Goal: Communication & Community: Answer question/provide support

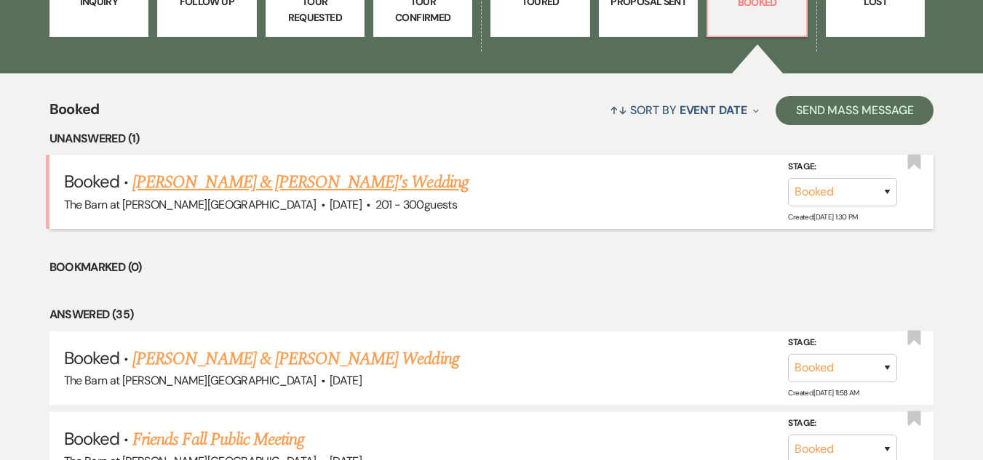
drag, startPoint x: 0, startPoint y: 0, endPoint x: 259, endPoint y: 180, distance: 315.6
click at [259, 180] on link "[PERSON_NAME] & [PERSON_NAME]'s Wedding" at bounding box center [300, 182] width 336 height 26
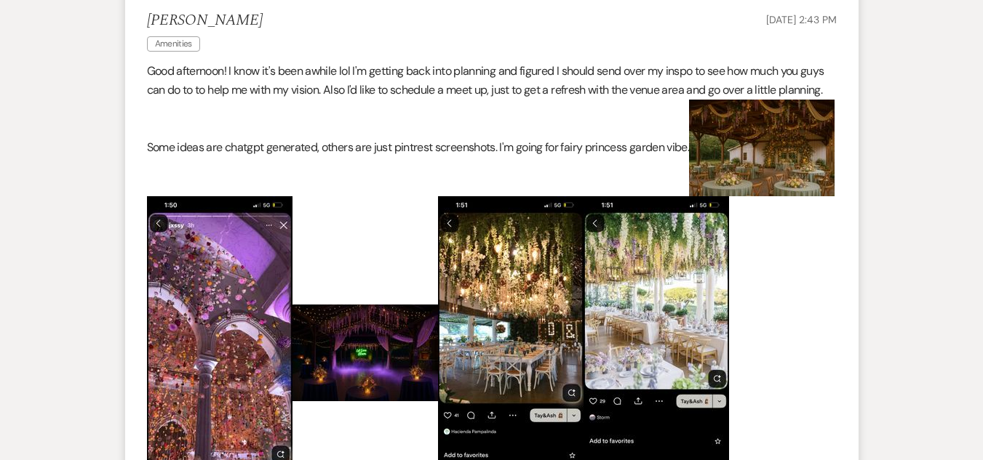
scroll to position [495, 0]
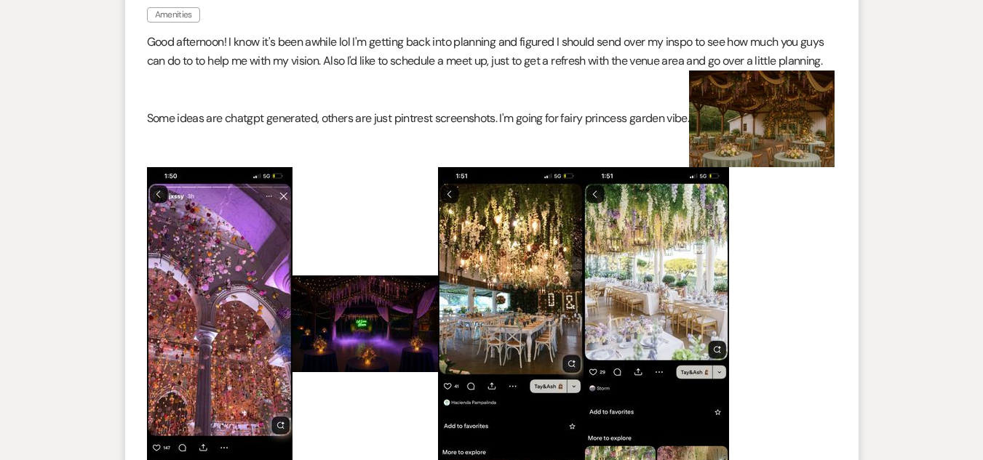
click at [292, 226] on img at bounding box center [219, 324] width 145 height 314
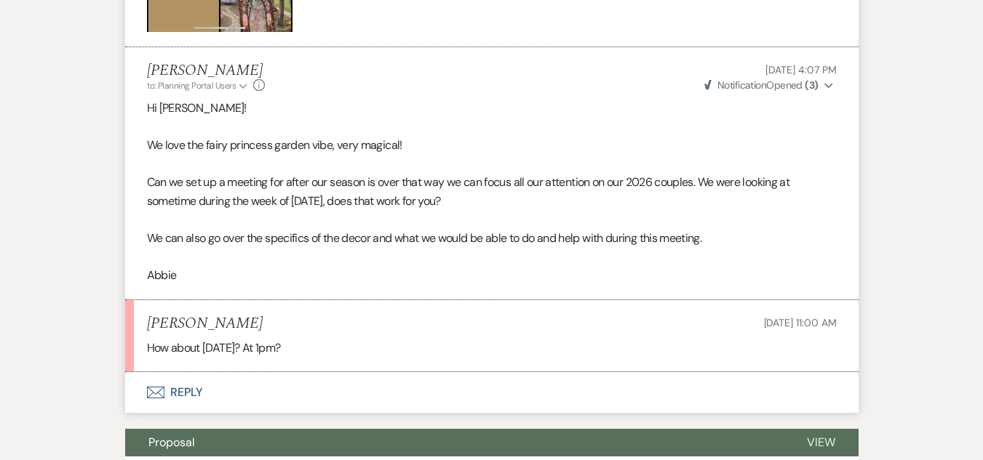
scroll to position [1571, 0]
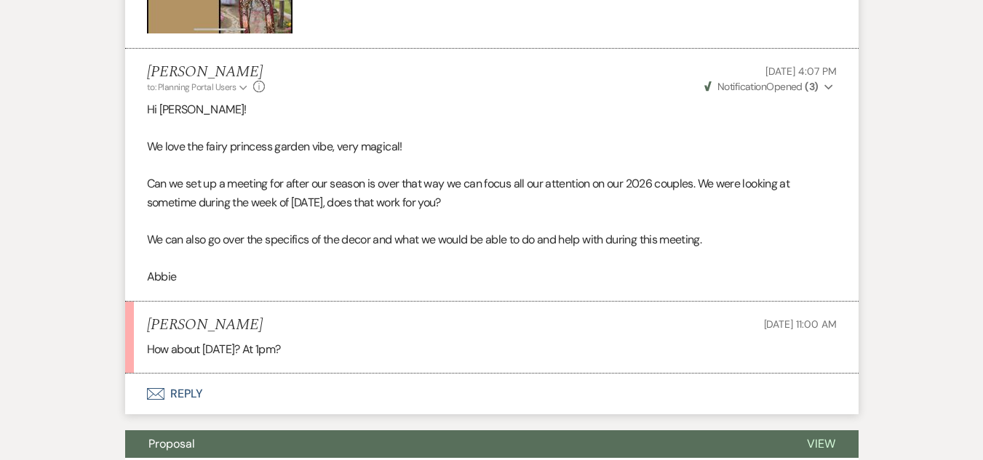
click at [182, 374] on button "Envelope Reply" at bounding box center [491, 394] width 733 height 41
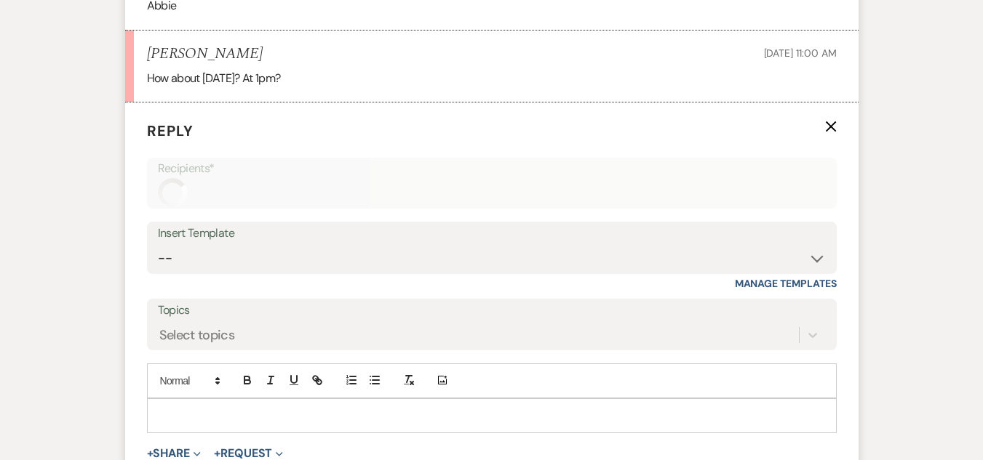
scroll to position [1853, 0]
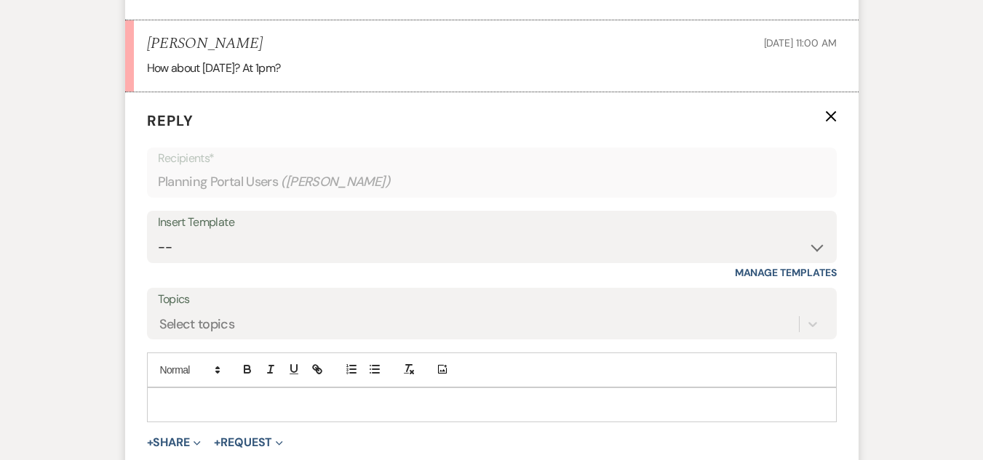
click at [202, 397] on p at bounding box center [492, 405] width 666 height 16
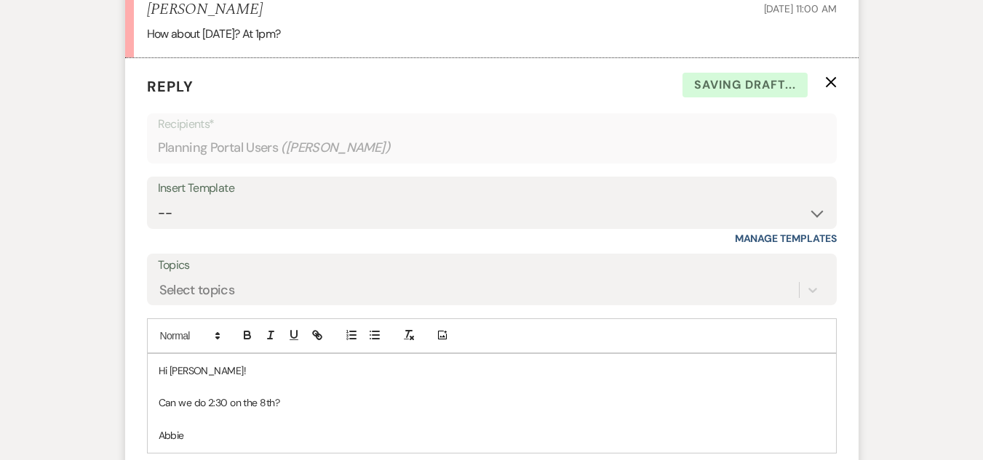
scroll to position [2024, 0]
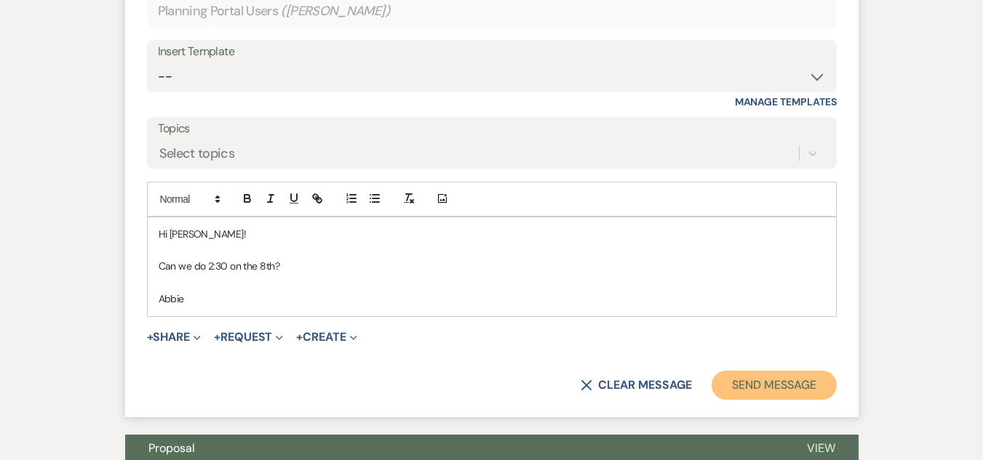
click at [752, 371] on button "Send Message" at bounding box center [773, 385] width 124 height 29
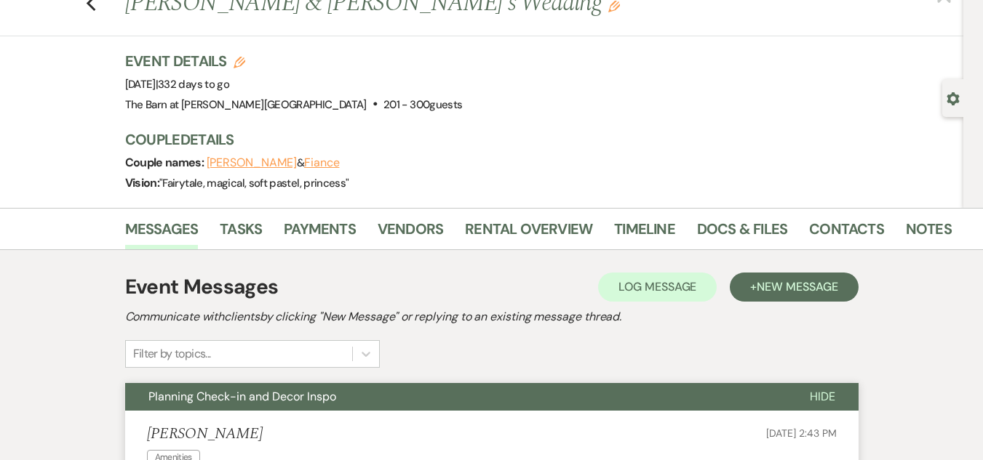
scroll to position [0, 0]
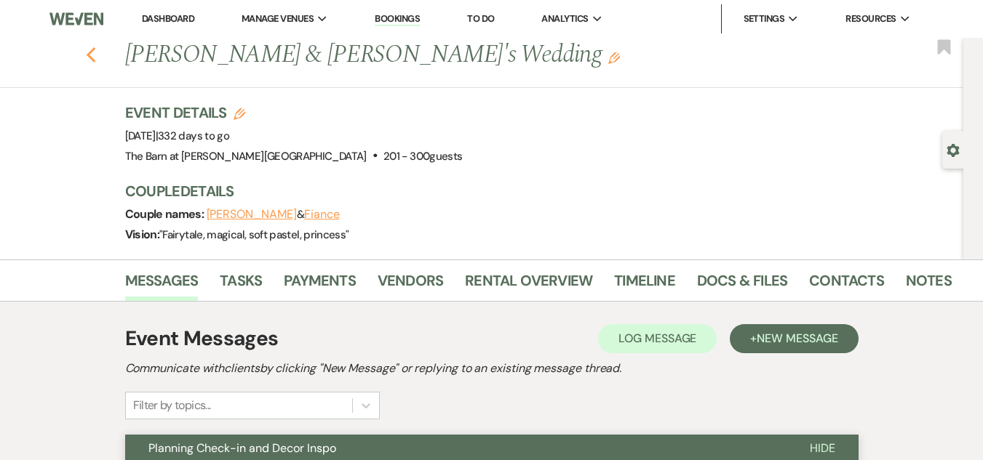
click at [94, 55] on use "button" at bounding box center [90, 55] width 9 height 16
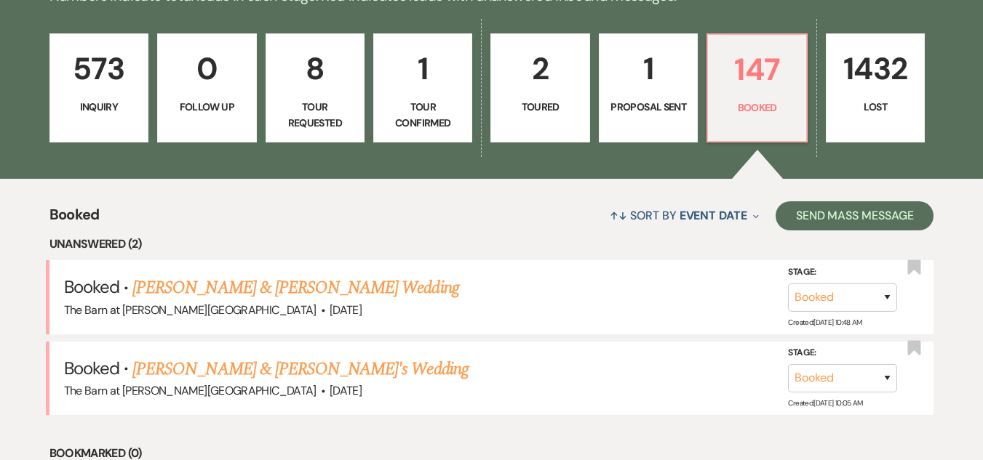
scroll to position [440, 0]
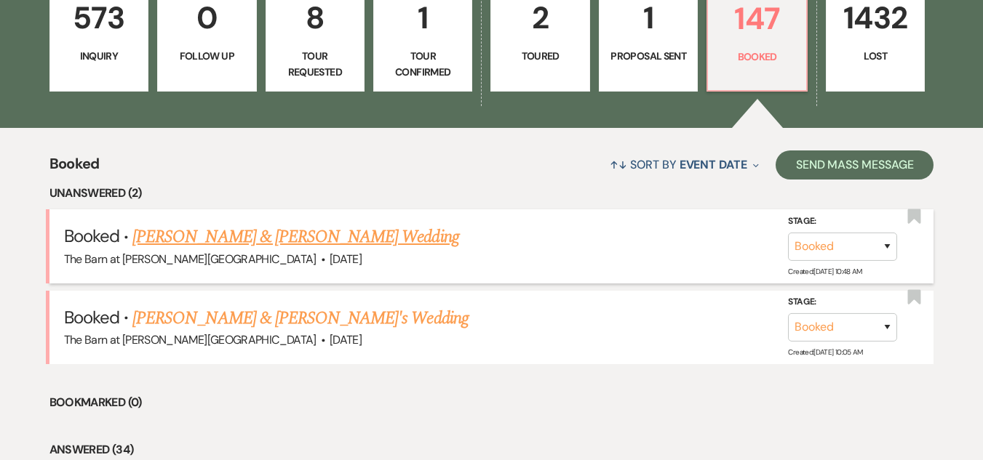
click at [220, 248] on link "[PERSON_NAME] & [PERSON_NAME] Wedding" at bounding box center [295, 237] width 326 height 26
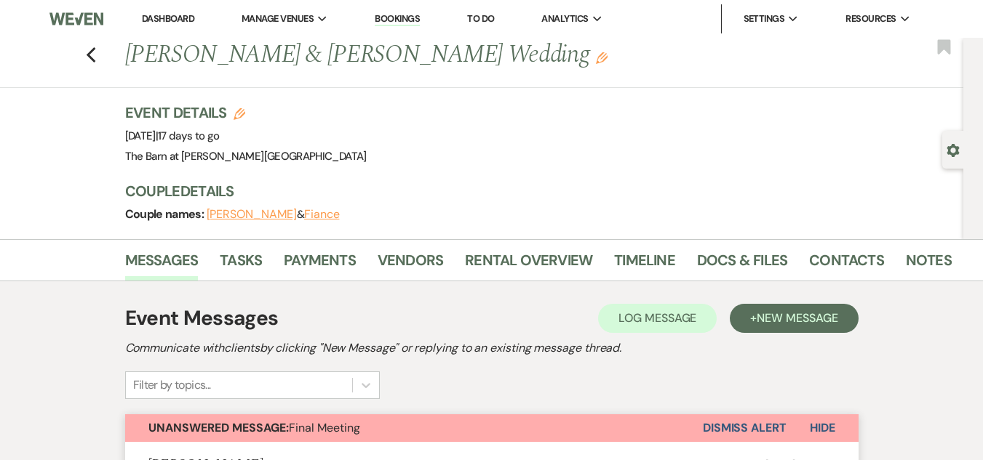
drag, startPoint x: 343, startPoint y: -63, endPoint x: 483, endPoint y: -63, distance: 140.4
click at [489, 143] on div "Event Details Edit Event Date: [DATE] | 17 days to go Venue: [GEOGRAPHIC_DATA] …" at bounding box center [532, 135] width 815 height 64
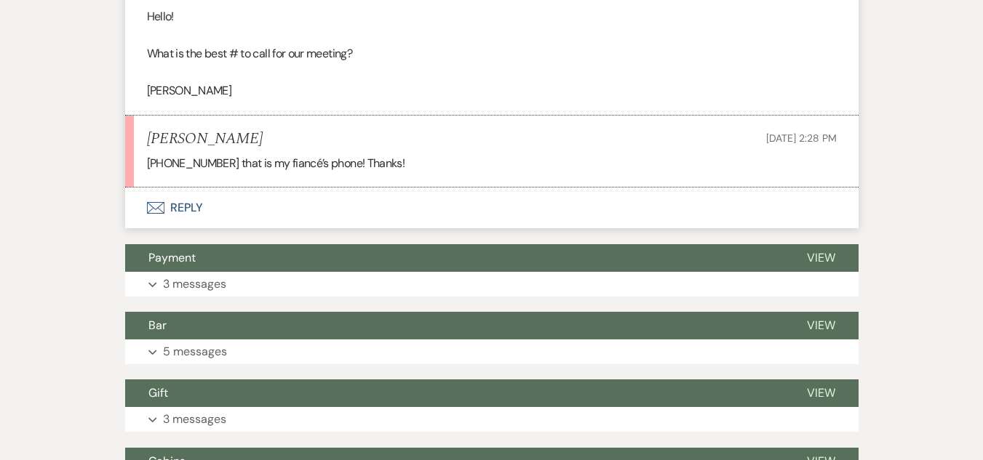
scroll to position [1822, 0]
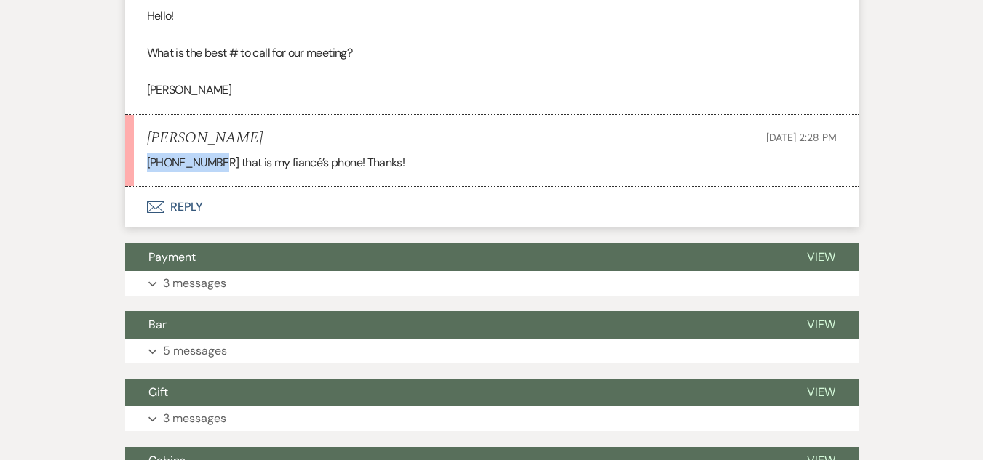
drag, startPoint x: 144, startPoint y: 161, endPoint x: 219, endPoint y: 159, distance: 75.0
click at [219, 159] on li "[PERSON_NAME] [DATE] 2:28 PM [PHONE_NUMBER] that is my fiancé’s phone! Thanks!" at bounding box center [491, 151] width 733 height 72
copy p "[PHONE_NUMBER]"
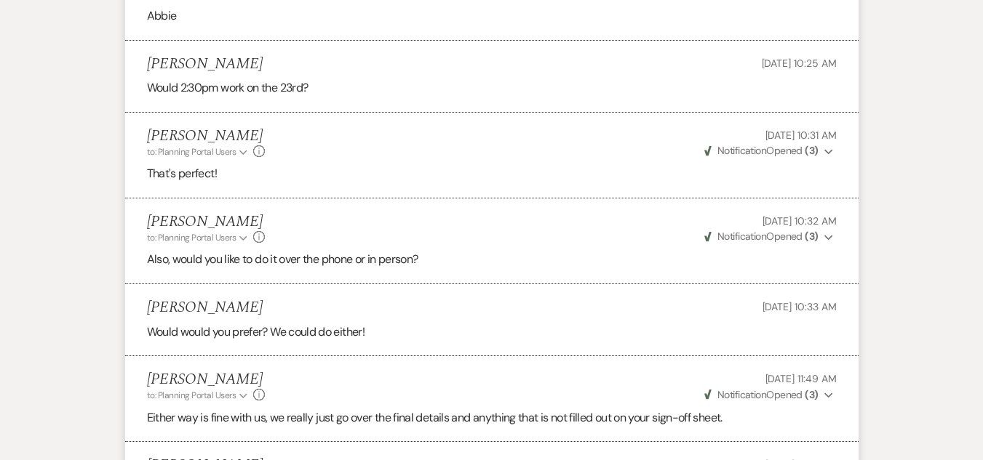
scroll to position [1138, 0]
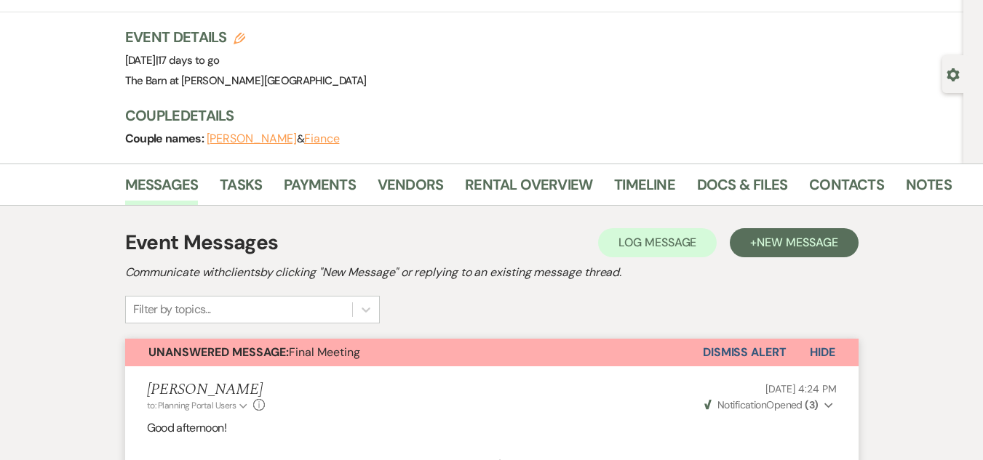
scroll to position [0, 0]
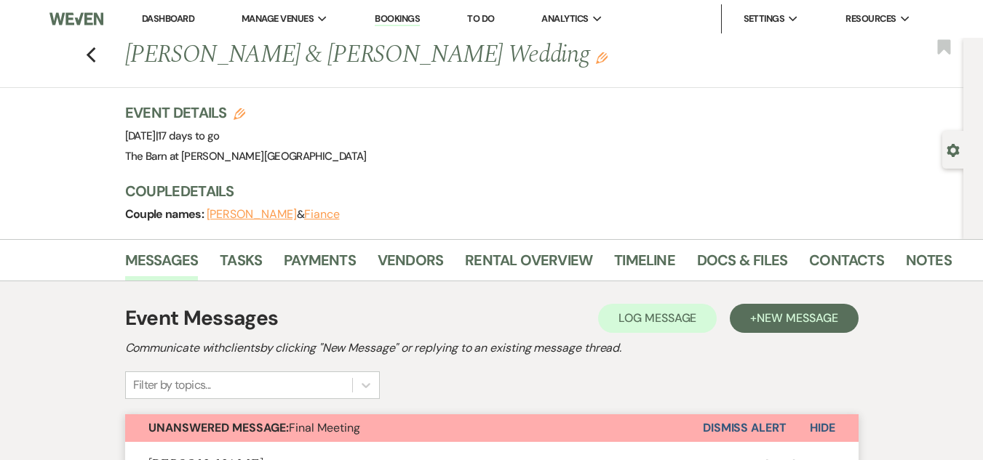
click at [740, 426] on button "Dismiss Alert" at bounding box center [745, 429] width 84 height 28
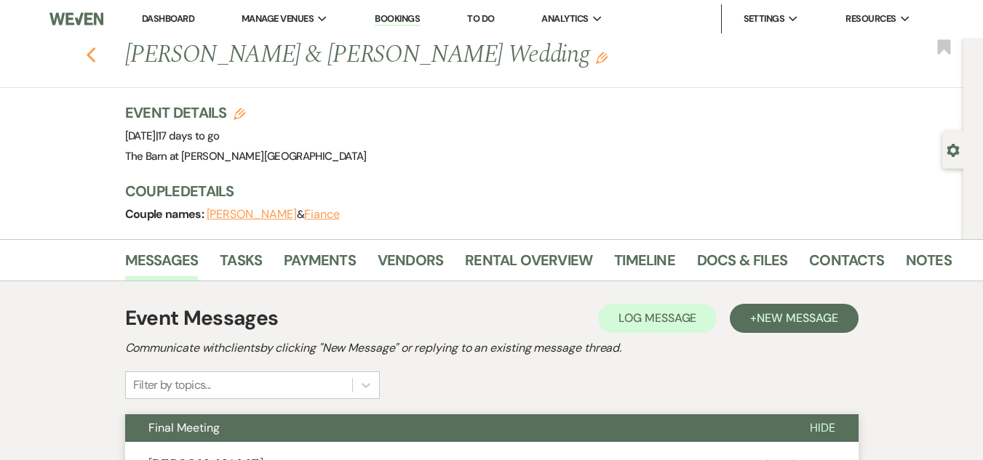
click at [95, 55] on icon "Previous" at bounding box center [91, 55] width 11 height 17
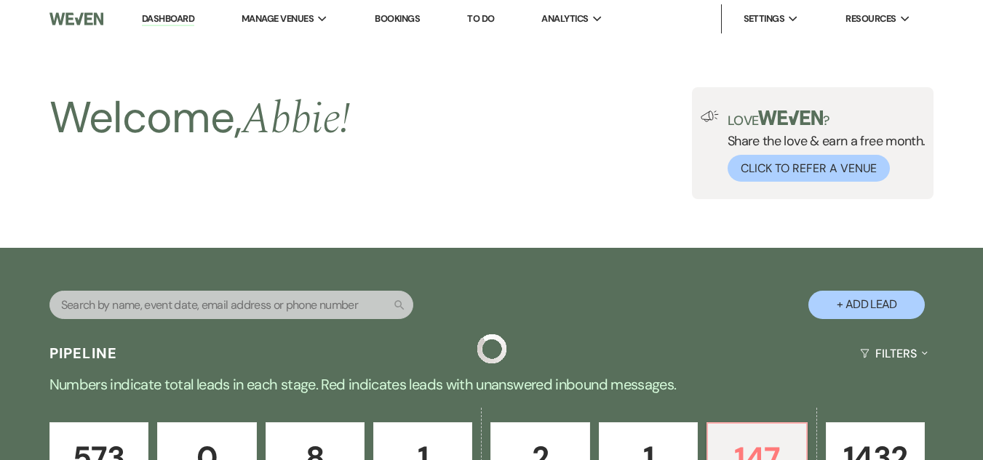
scroll to position [440, 0]
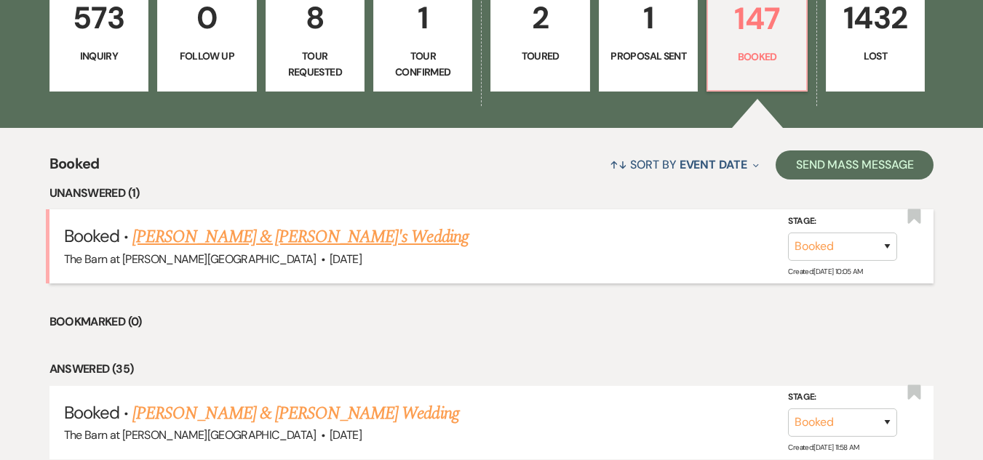
click at [244, 234] on link "[PERSON_NAME] & [PERSON_NAME]'s Wedding" at bounding box center [300, 237] width 336 height 26
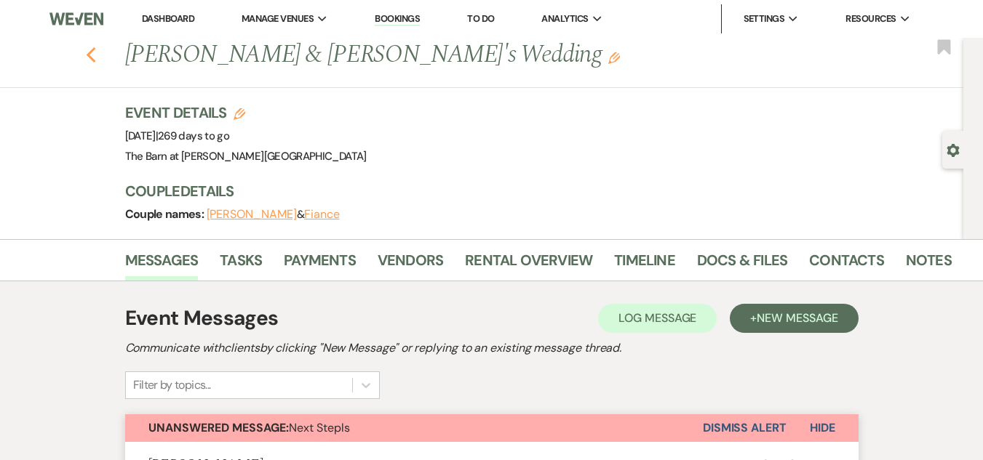
click at [97, 56] on icon "Previous" at bounding box center [91, 55] width 11 height 17
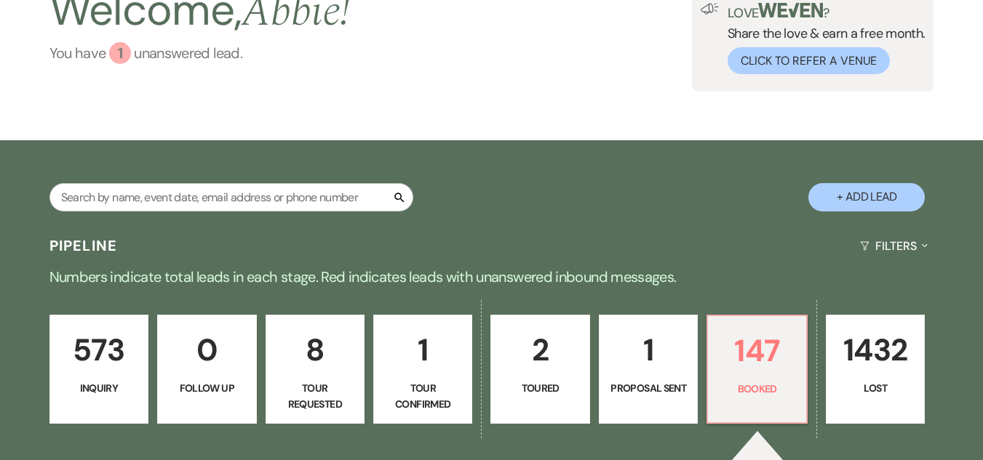
scroll to position [145, 0]
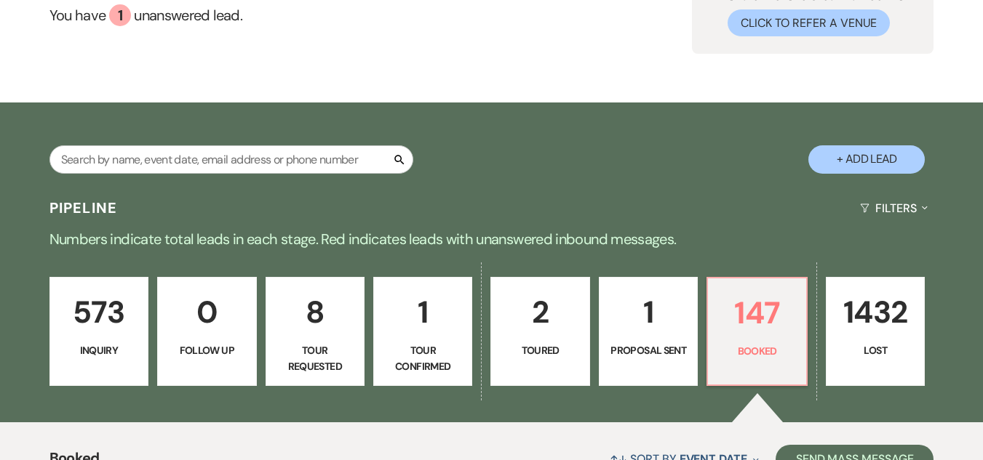
click at [96, 306] on p "573" at bounding box center [99, 312] width 80 height 49
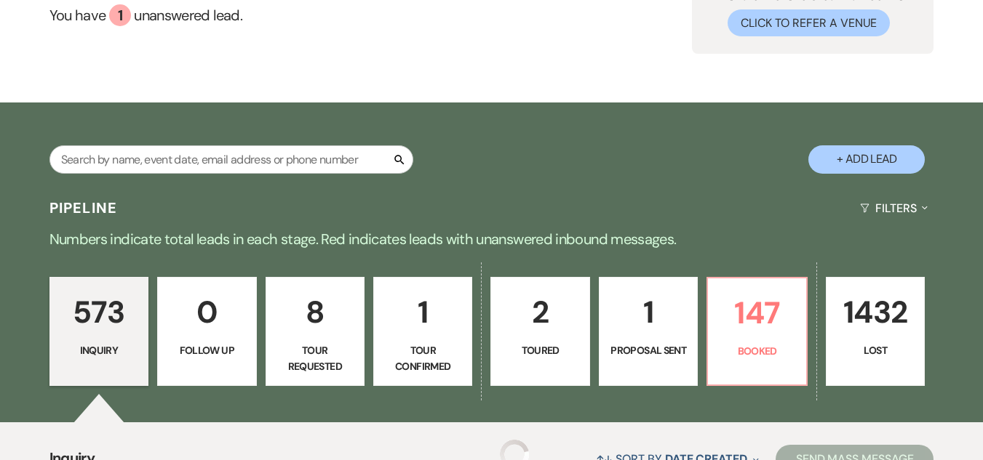
click at [96, 306] on p "573" at bounding box center [99, 312] width 80 height 49
